Goal: Task Accomplishment & Management: Manage account settings

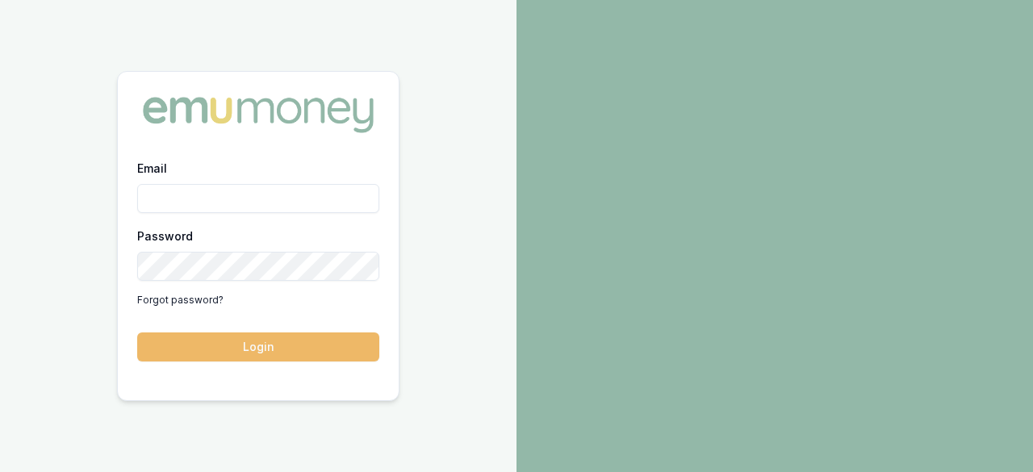
type input "[PERSON_NAME][EMAIL_ADDRESS][PERSON_NAME][DOMAIN_NAME]"
click at [253, 342] on button "Login" at bounding box center [258, 346] width 242 height 29
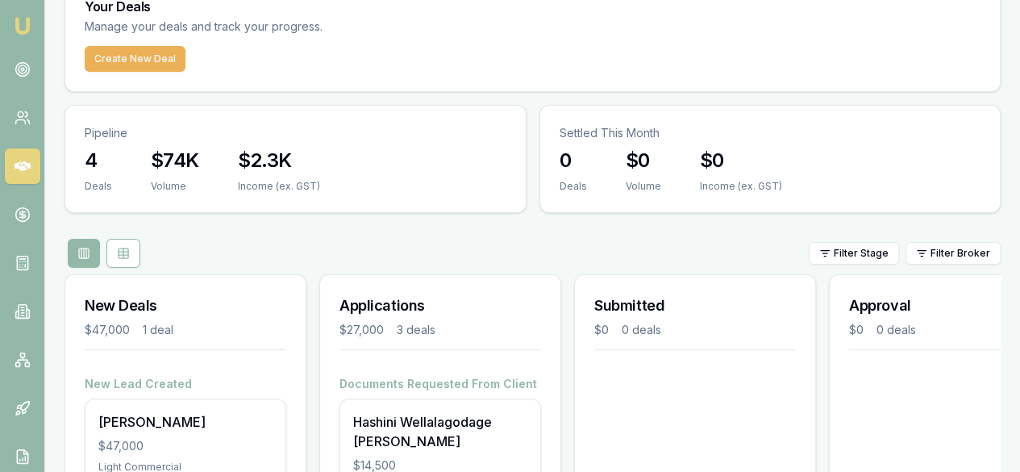
scroll to position [76, 0]
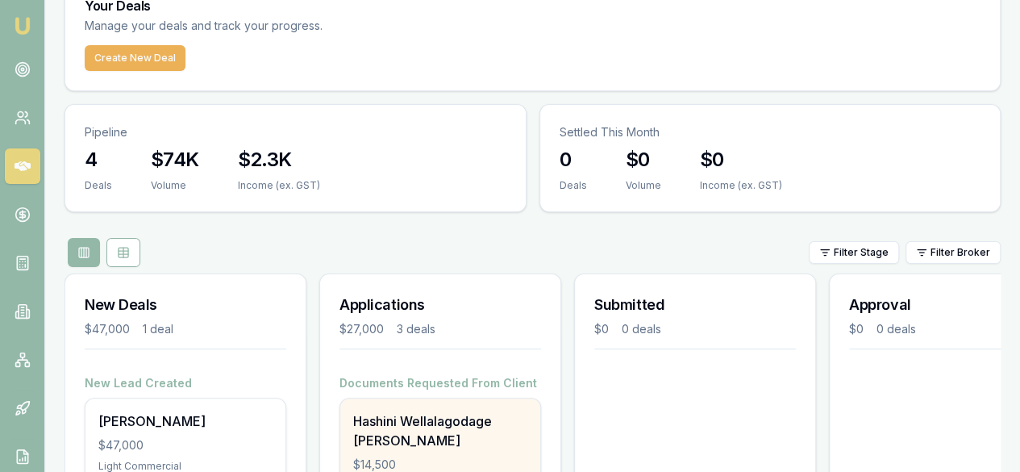
click at [460, 411] on div "Hashini Wellalagodage Dona" at bounding box center [440, 430] width 174 height 39
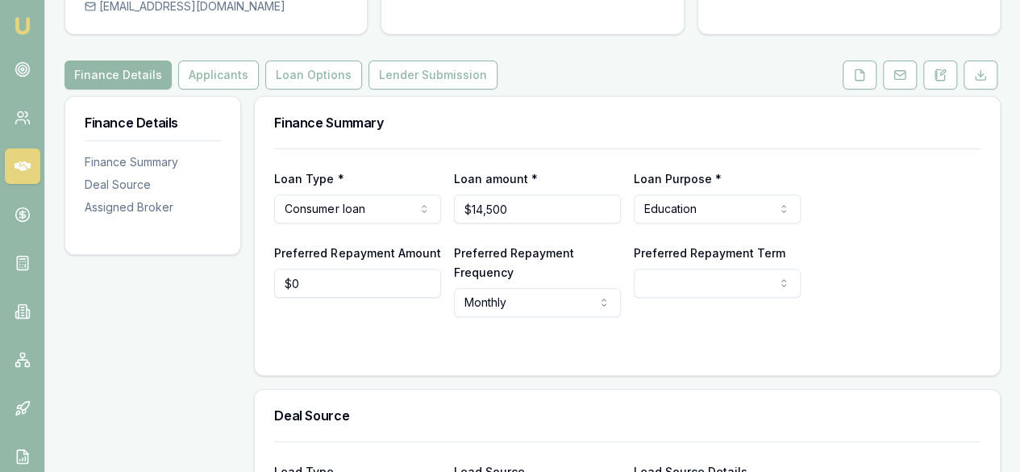
scroll to position [207, 0]
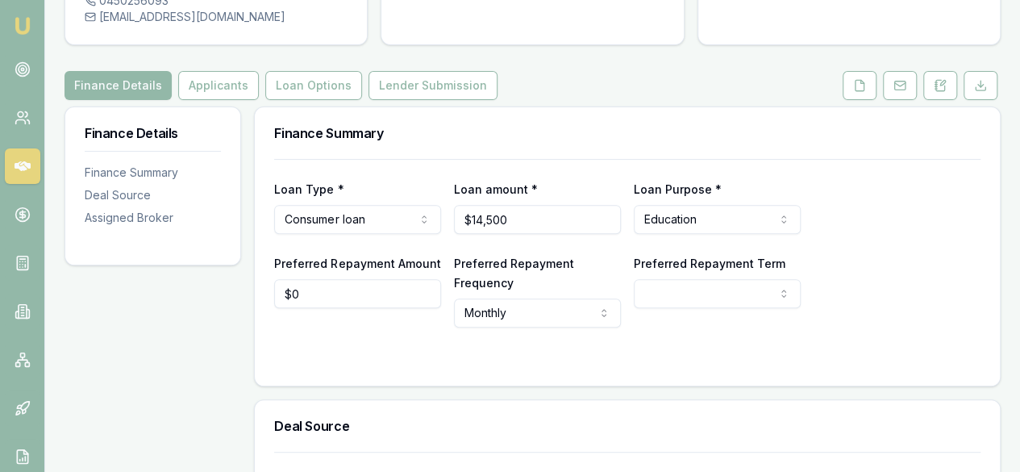
click at [236, 98] on button "Applicants" at bounding box center [218, 85] width 81 height 29
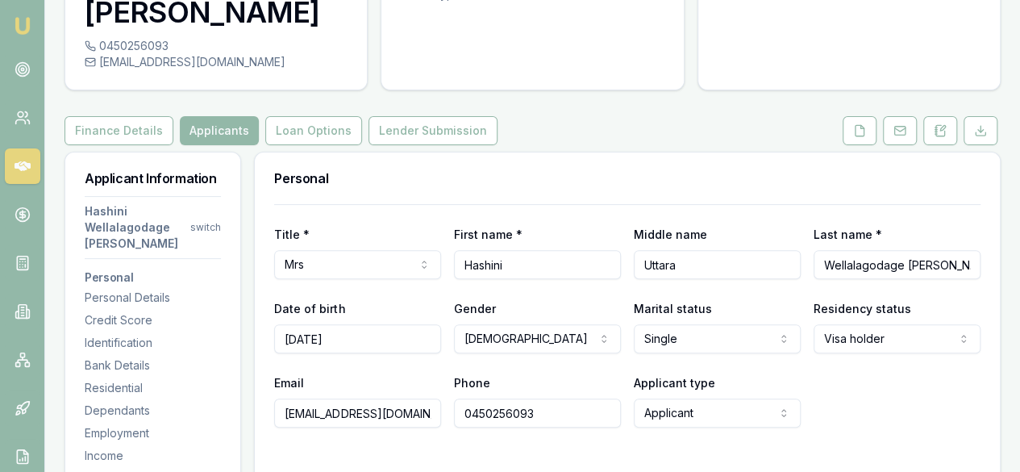
scroll to position [165, 0]
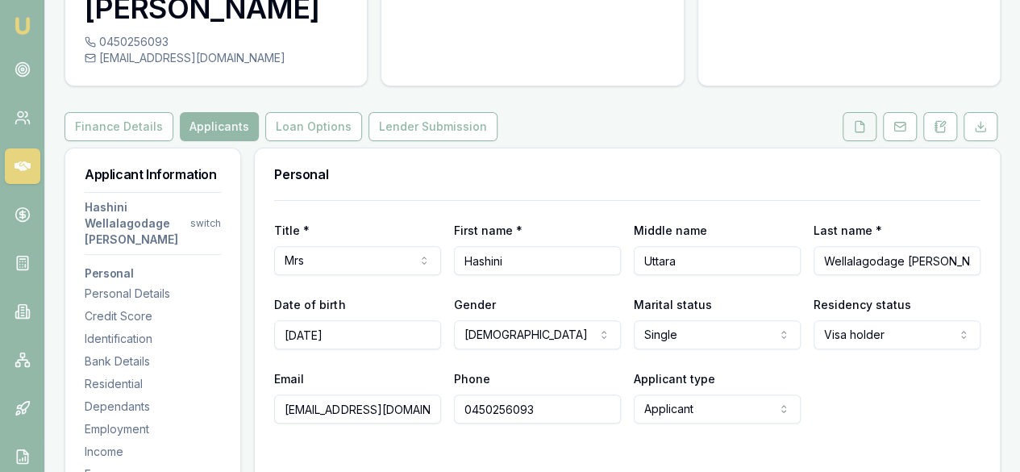
click at [858, 134] on button at bounding box center [860, 126] width 34 height 29
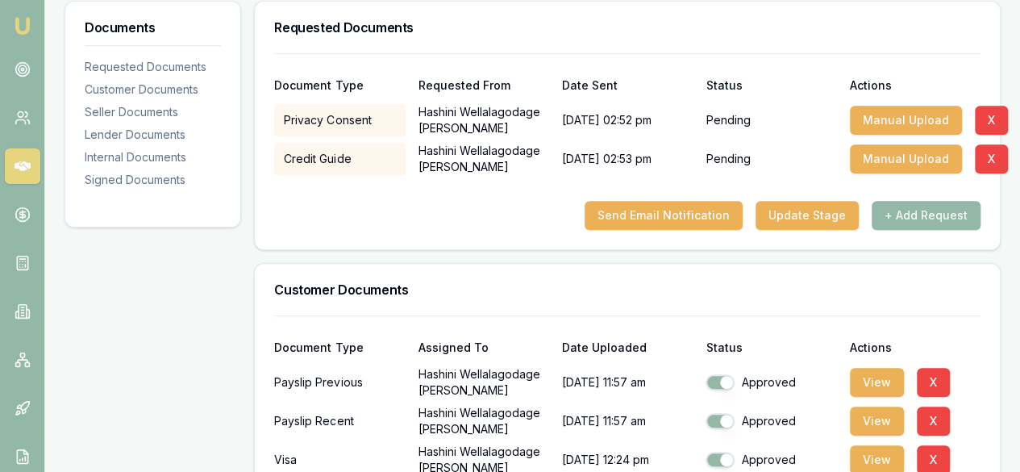
scroll to position [321, 0]
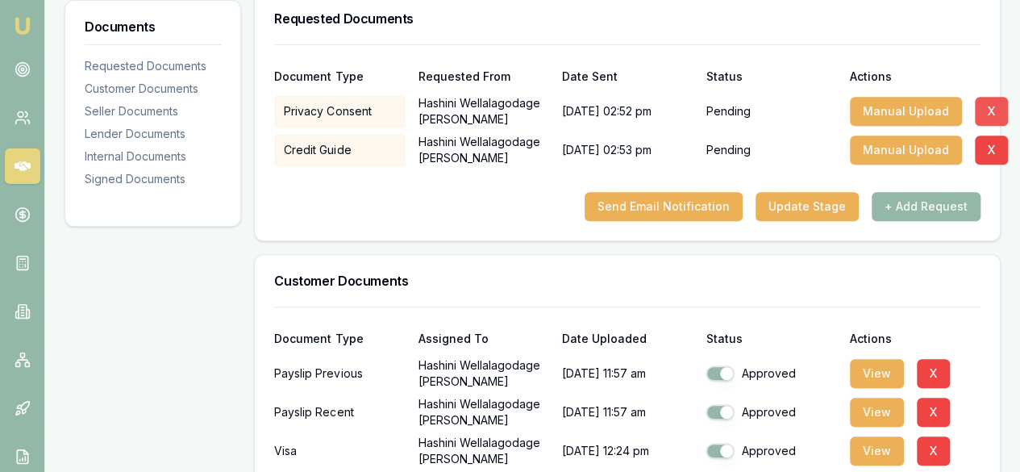
click at [989, 116] on button "X" at bounding box center [991, 111] width 33 height 29
click at [988, 113] on button "X" at bounding box center [991, 111] width 33 height 29
click at [989, 156] on button "X" at bounding box center [991, 150] width 33 height 29
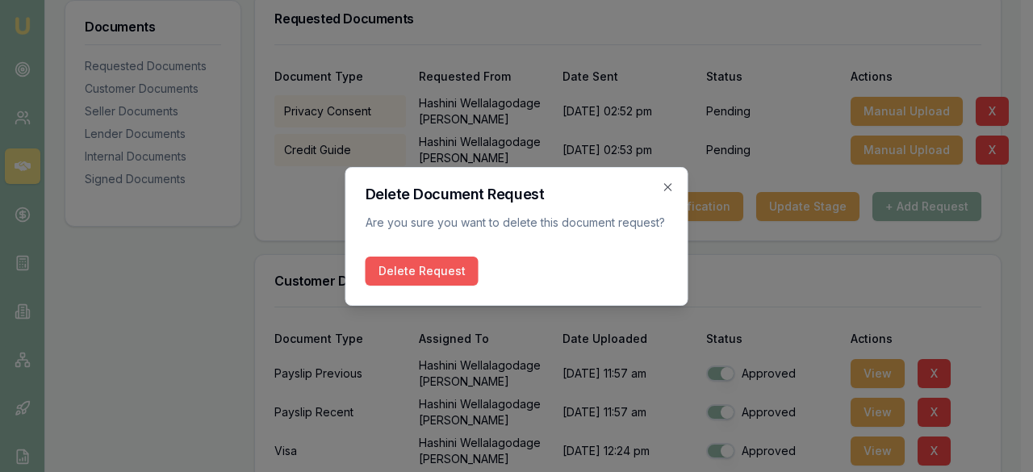
click at [442, 279] on button "Delete Request" at bounding box center [421, 271] width 113 height 29
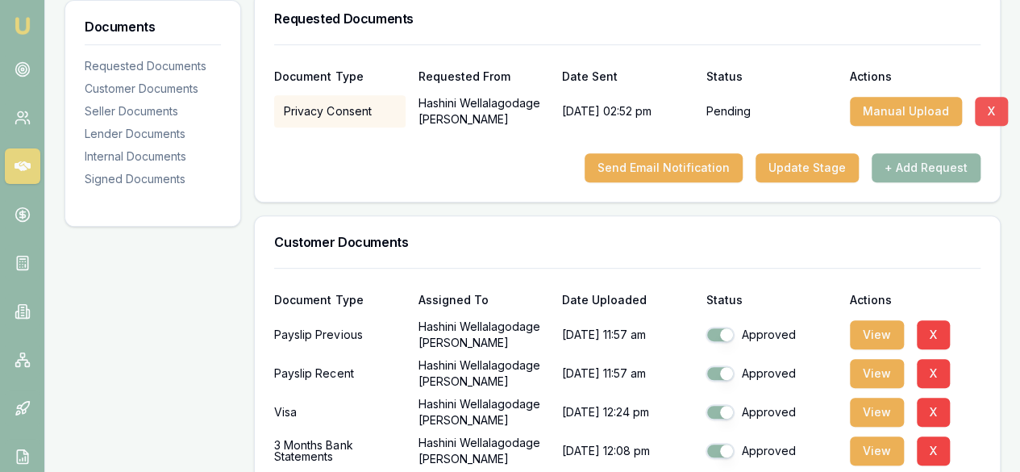
click at [986, 117] on button "X" at bounding box center [991, 111] width 33 height 29
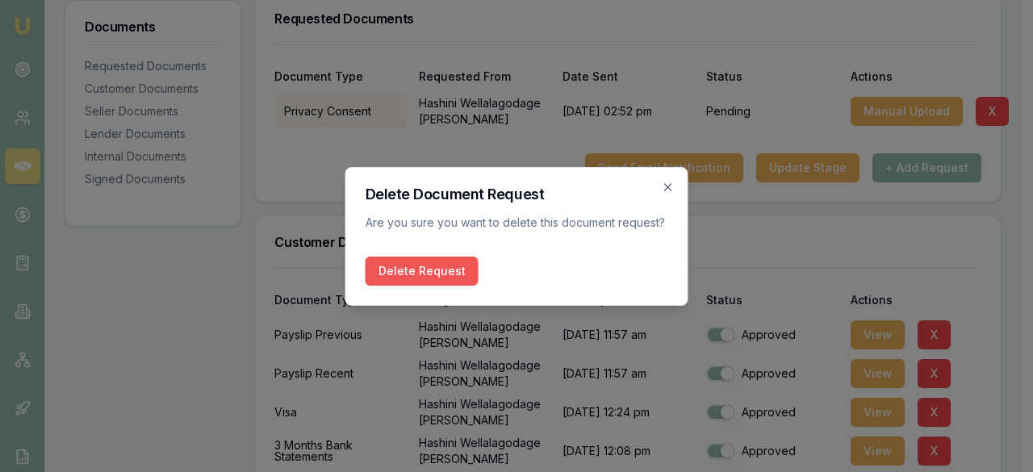
click at [440, 265] on button "Delete Request" at bounding box center [421, 271] width 113 height 29
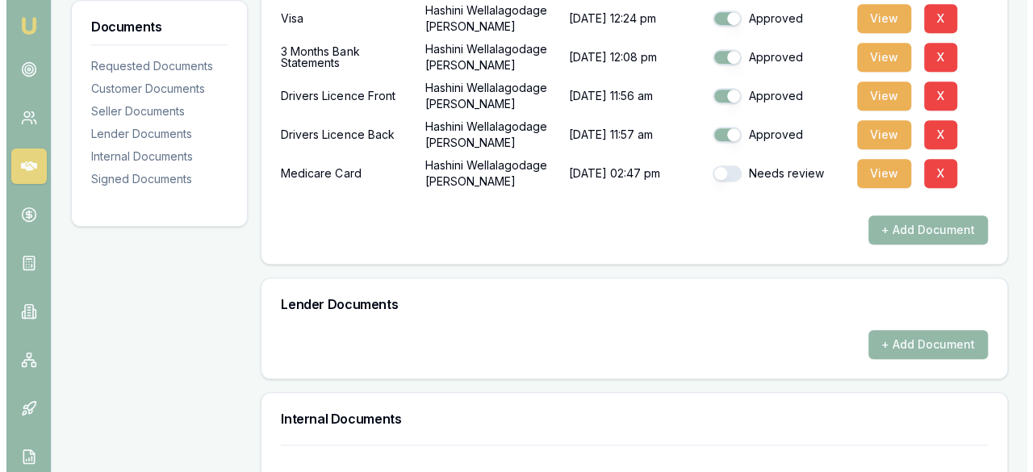
scroll to position [631, 0]
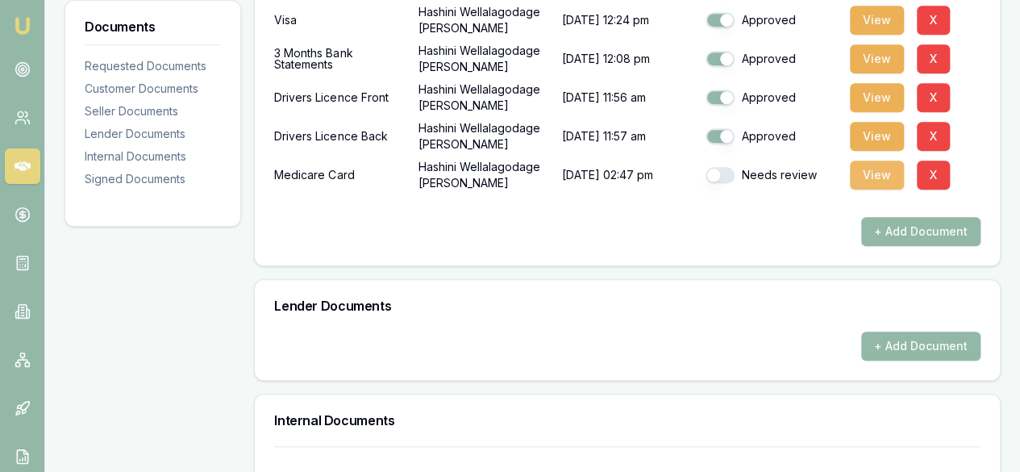
click at [884, 175] on button "View" at bounding box center [877, 175] width 54 height 29
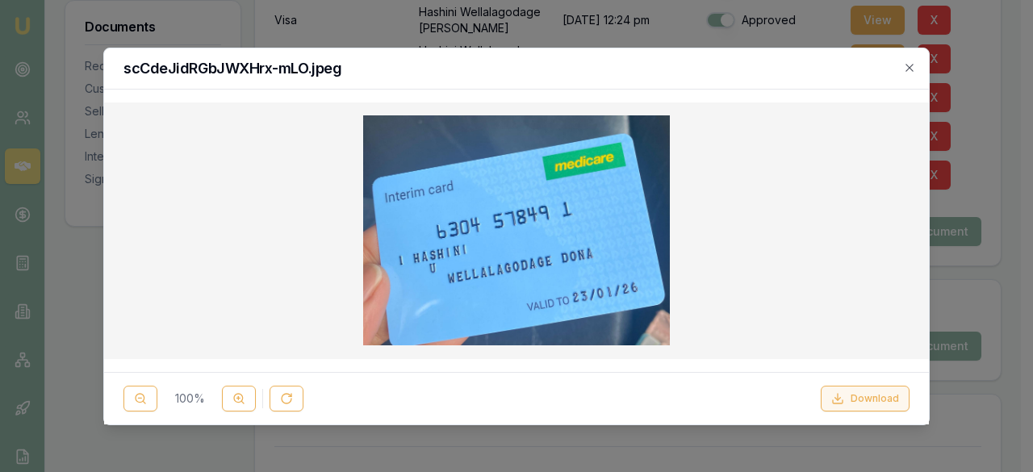
click at [879, 406] on button "Download" at bounding box center [864, 399] width 89 height 26
